Goal: Find specific page/section: Find specific page/section

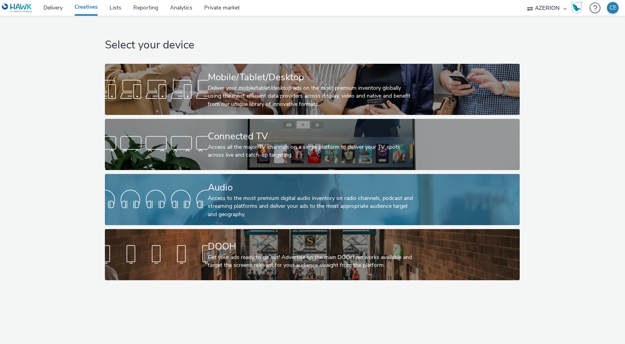
click at [235, 191] on div "Audio" at bounding box center [311, 188] width 206 height 14
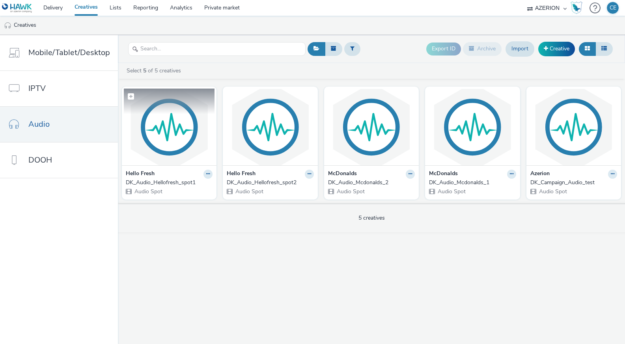
click at [164, 127] on img at bounding box center [169, 127] width 91 height 77
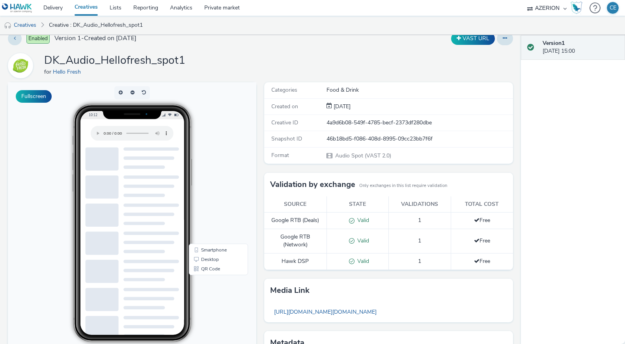
scroll to position [10, 0]
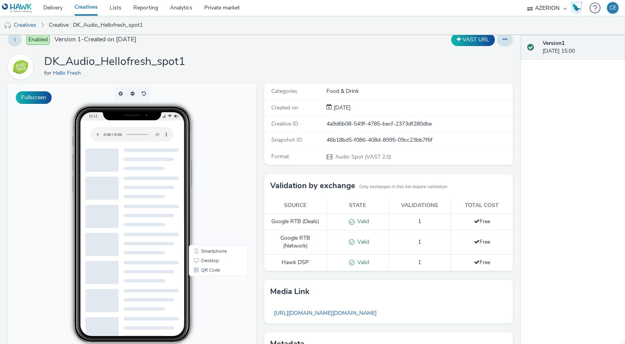
click at [338, 50] on div "Enabled Version 1 - Created on [DATE] VAST URL DK_Audio_Hellofresh_spot1 for He…" at bounding box center [260, 179] width 521 height 309
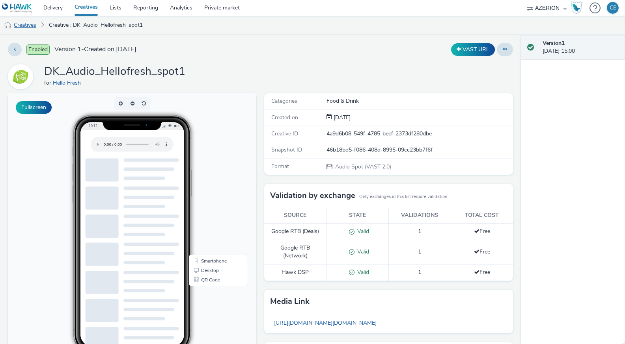
click at [29, 23] on link "Creatives" at bounding box center [20, 25] width 40 height 19
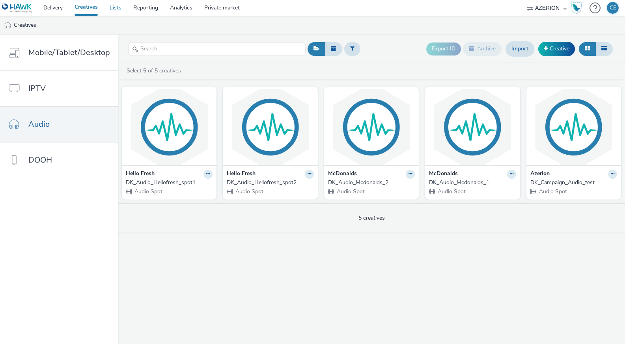
click at [121, 10] on link "Lists" at bounding box center [116, 8] width 24 height 16
